Goal: Contribute content: Add original content to the website for others to see

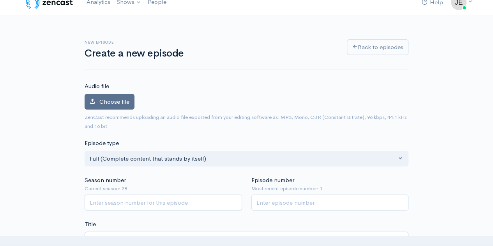
click at [98, 104] on label "Choose file" at bounding box center [109, 102] width 50 height 16
click at [0, 0] on input "Choose file" at bounding box center [0, 0] width 0 height 0
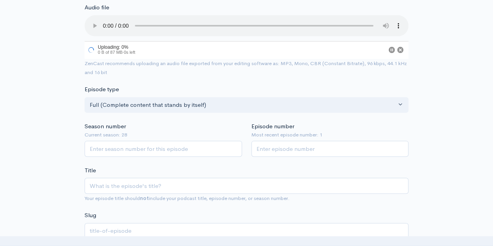
scroll to position [90, 0]
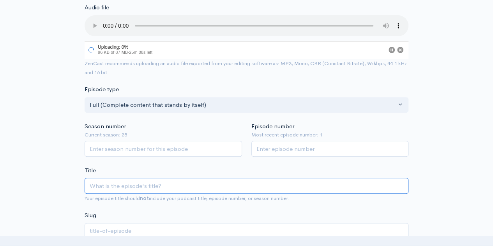
click at [147, 183] on input "Title" at bounding box center [246, 186] width 324 height 16
paste input "Hvorfor?’’- ‘’Derfor !"
type input "Hvorfor?’’- ‘’Derfor !"
type input "hvorfor-derfor"
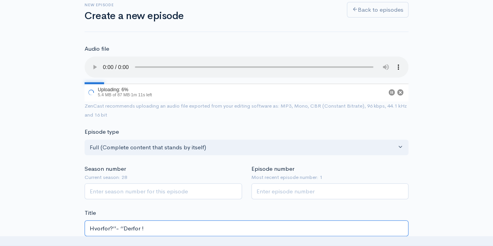
scroll to position [53, 0]
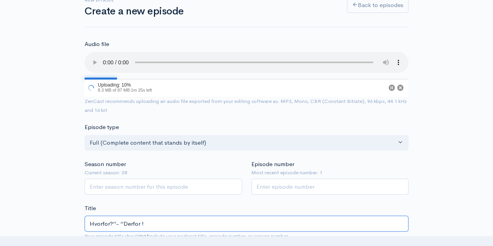
type input "Hvorfor?’’- ‘’Derfor !"
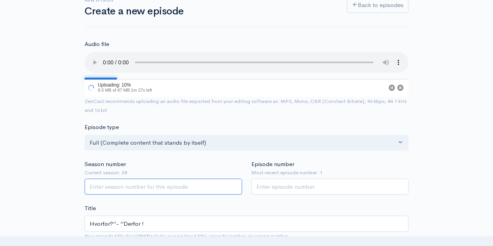
click at [144, 185] on input "Season number" at bounding box center [162, 186] width 157 height 16
type input "28"
click at [283, 187] on input "Episode number" at bounding box center [329, 186] width 157 height 16
type input "2"
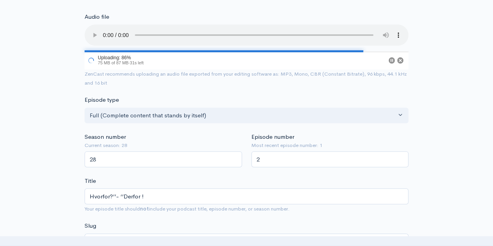
scroll to position [81, 0]
